Goal: Find contact information: Find contact information

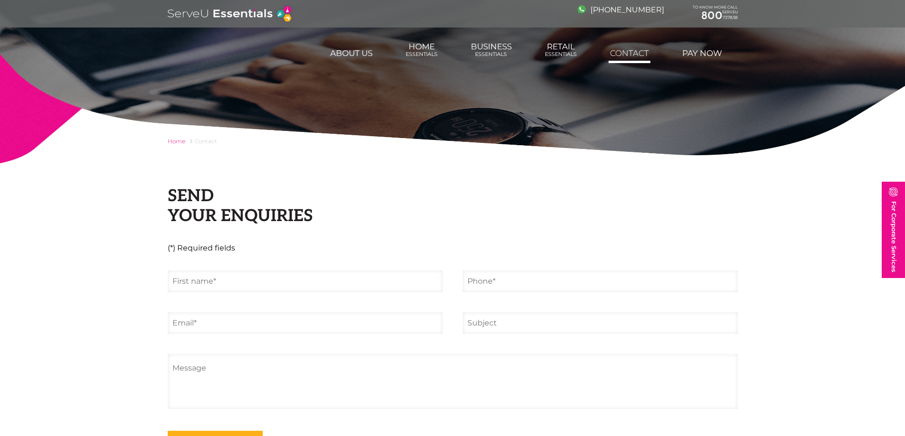
click at [631, 49] on link "Contact" at bounding box center [629, 53] width 42 height 19
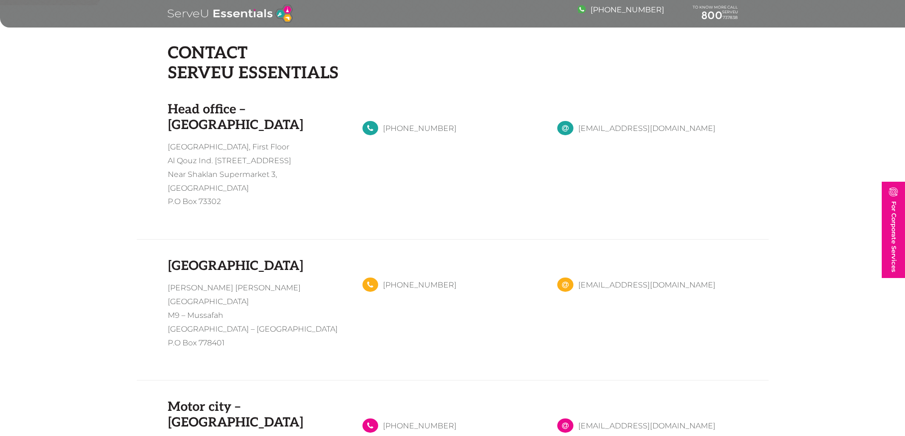
scroll to position [855, 0]
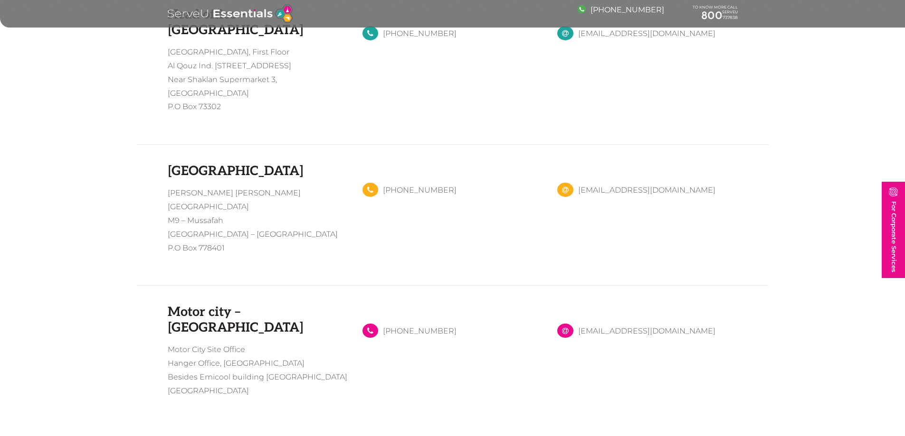
click at [227, 343] on p "Motor City Site Office Hanger Office, [GEOGRAPHIC_DATA] Besides Emicool buildin…" at bounding box center [258, 370] width 180 height 55
drag, startPoint x: 199, startPoint y: 319, endPoint x: 303, endPoint y: 324, distance: 104.6
click at [303, 343] on p "Motor City Site Office Hanger Office, [GEOGRAPHIC_DATA] Besides Emicool buildin…" at bounding box center [258, 370] width 180 height 55
copy p "Emicool building [GEOGRAPHIC_DATA]"
